Goal: Information Seeking & Learning: Compare options

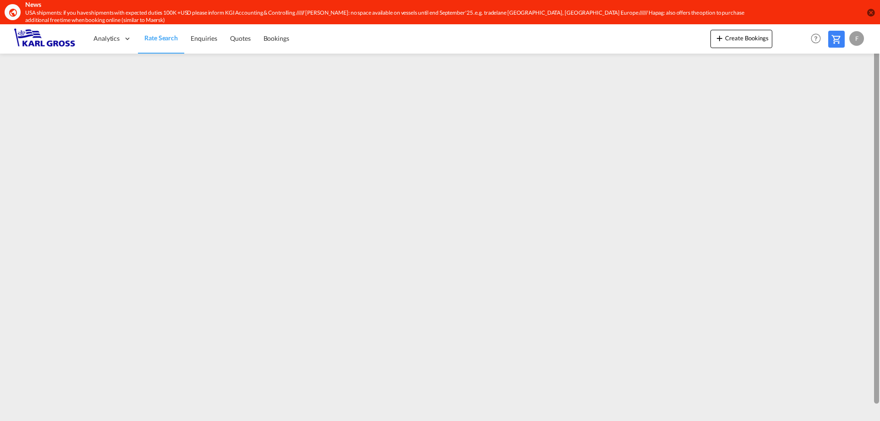
scroll to position [16, 0]
